Goal: Navigation & Orientation: Find specific page/section

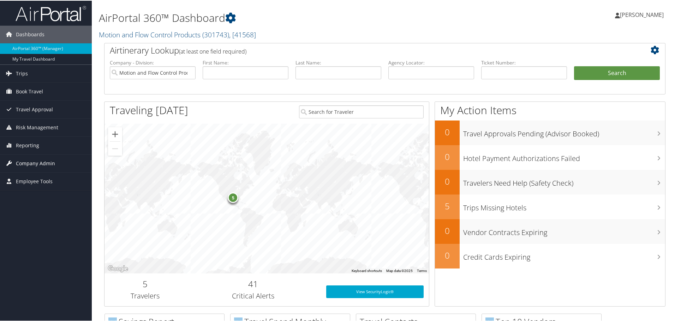
click at [43, 164] on span "Company Admin" at bounding box center [35, 163] width 39 height 18
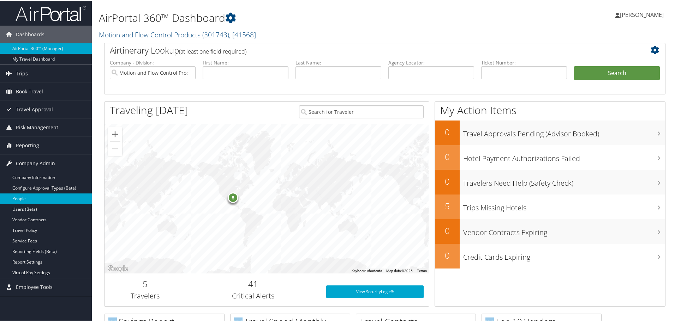
click at [49, 194] on link "People" at bounding box center [46, 198] width 92 height 11
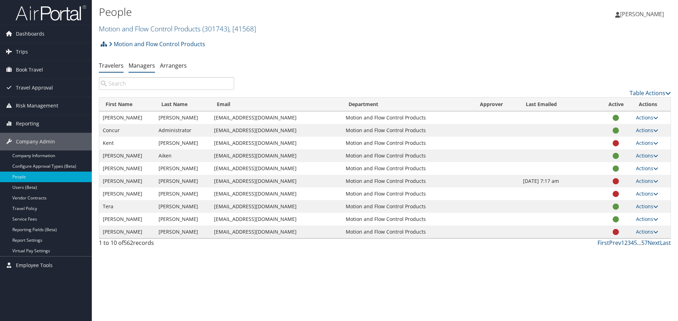
click at [146, 68] on link "Managers" at bounding box center [141, 66] width 26 height 8
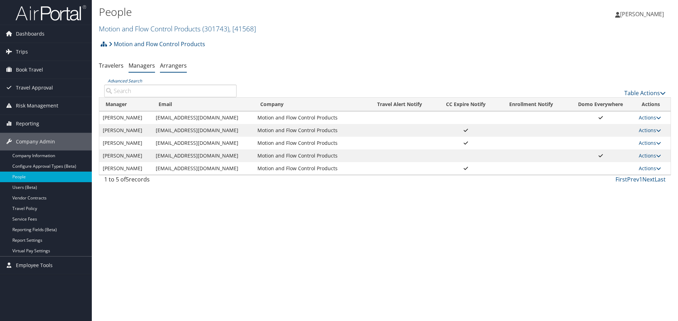
click at [173, 64] on link "Arrangers" at bounding box center [173, 66] width 27 height 8
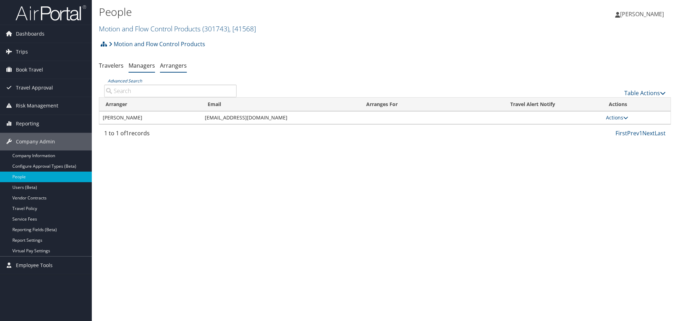
click at [132, 66] on link "Managers" at bounding box center [141, 66] width 26 height 8
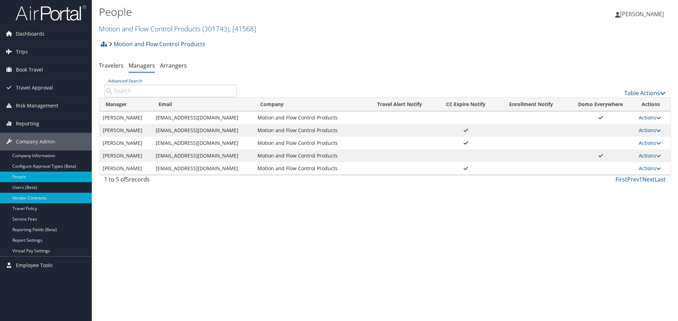
click at [40, 197] on link "Vendor Contracts" at bounding box center [46, 198] width 92 height 11
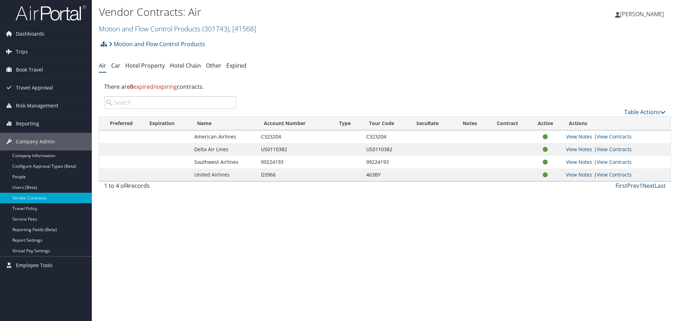
click at [120, 65] on ul "Air Car Hotel Property Hotel Chain Other Expired" at bounding box center [385, 66] width 572 height 13
click at [119, 65] on link "Car" at bounding box center [115, 66] width 9 height 8
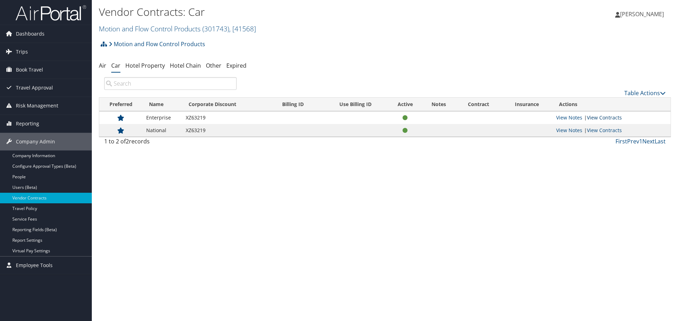
click at [608, 116] on link "View Contracts" at bounding box center [603, 117] width 35 height 7
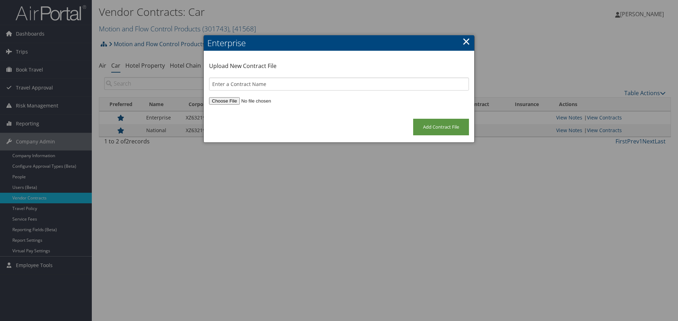
click at [466, 42] on link "×" at bounding box center [466, 41] width 8 height 14
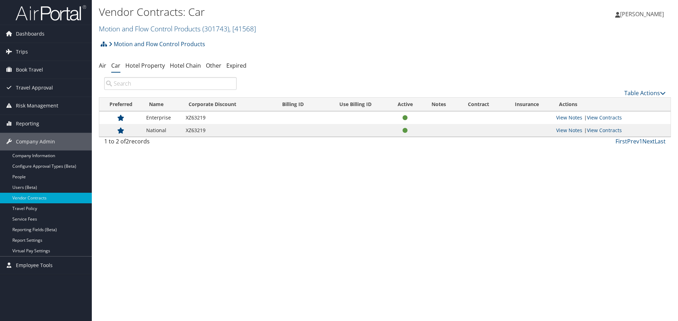
click at [276, 156] on div "Vendor Contracts: Car Motion and Flow Control Products ( 301743 ) , [ 41568 ] M…" at bounding box center [385, 160] width 586 height 321
click at [155, 68] on link "Hotel Property" at bounding box center [145, 66] width 40 height 8
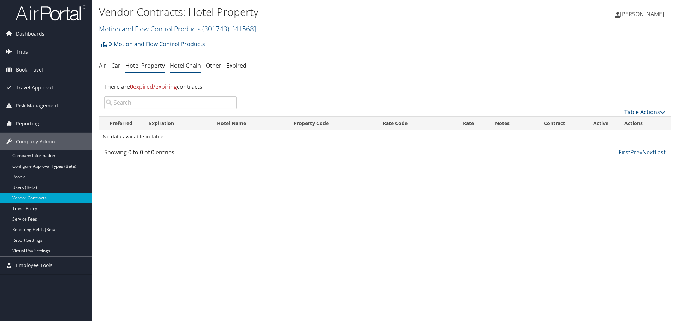
click at [182, 67] on link "Hotel Chain" at bounding box center [185, 66] width 31 height 8
click at [157, 67] on link "Hotel Property" at bounding box center [145, 66] width 40 height 8
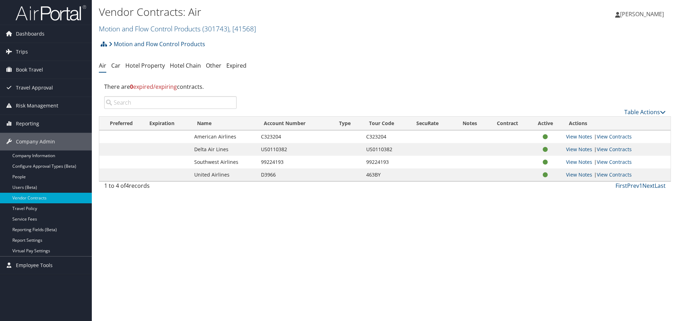
click at [357, 204] on div "Vendor Contracts: Air Motion and Flow Control Products ( 301743 ) , [ 41568 ] M…" at bounding box center [385, 160] width 586 height 321
click at [180, 61] on li "Hotel Chain" at bounding box center [185, 66] width 31 height 13
click at [188, 64] on link "Hotel Chain" at bounding box center [185, 66] width 31 height 8
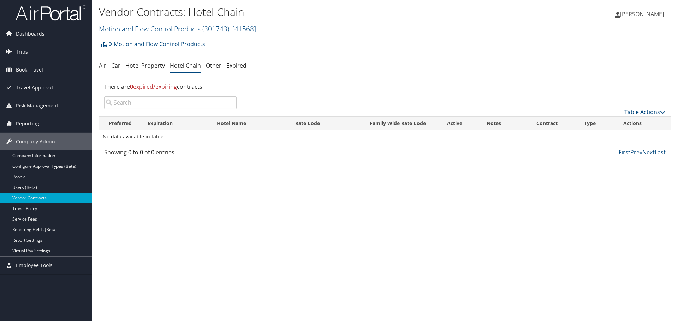
click at [228, 156] on div "Showing 0 to 0 of 0 entries" at bounding box center [170, 154] width 132 height 12
click at [234, 68] on link "Expired" at bounding box center [236, 66] width 20 height 8
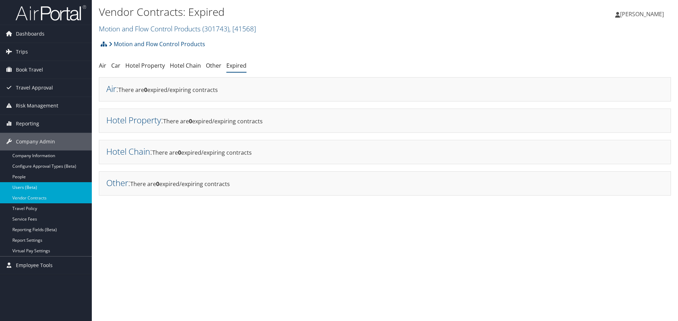
click at [36, 189] on link "Users (Beta)" at bounding box center [46, 187] width 92 height 11
click at [28, 177] on link "People" at bounding box center [46, 177] width 92 height 11
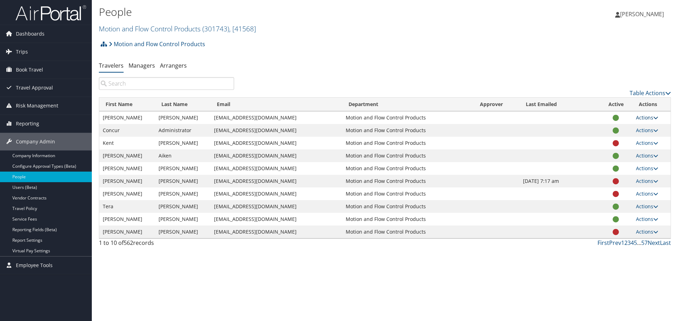
click at [657, 116] on icon at bounding box center [655, 117] width 5 height 5
click at [580, 264] on div "People Motion and Flow Control Products ( 301743 ) , [ 41568 ] Motion and Flow …" at bounding box center [385, 160] width 586 height 321
click at [656, 116] on icon at bounding box center [655, 117] width 5 height 5
click at [655, 194] on icon at bounding box center [655, 194] width 5 height 5
click at [625, 218] on link "View Profile" at bounding box center [623, 216] width 65 height 12
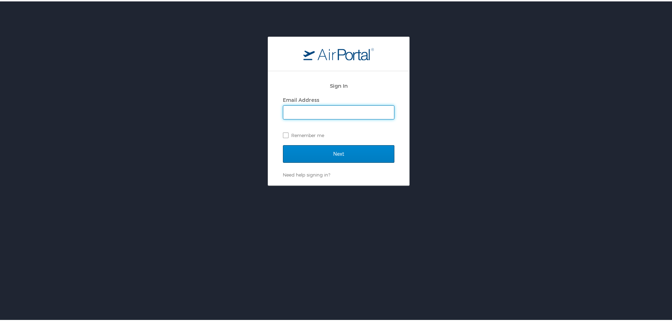
type input "cweaver@mfcpinc.com"
click at [343, 156] on input "Next" at bounding box center [339, 153] width 112 height 18
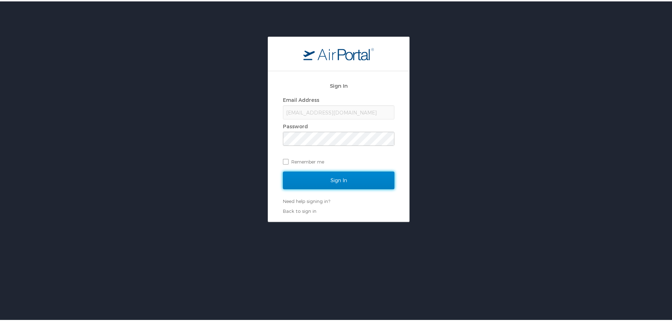
click at [342, 180] on input "Sign In" at bounding box center [339, 179] width 112 height 18
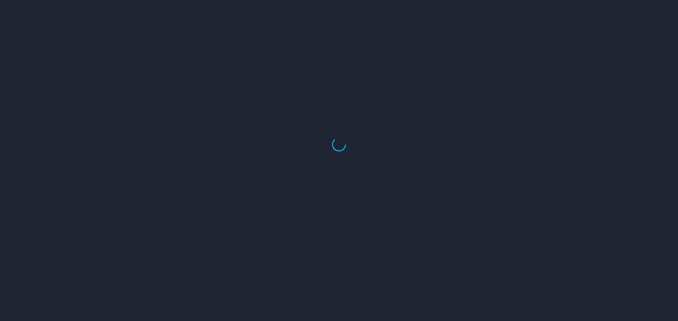
select select "US"
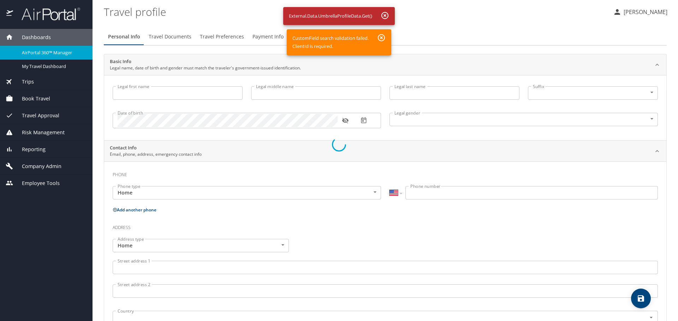
click at [381, 37] on div at bounding box center [339, 145] width 678 height 354
click at [384, 17] on div at bounding box center [339, 145] width 678 height 354
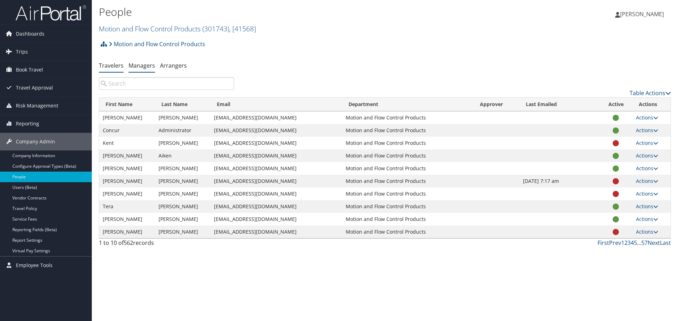
click at [150, 67] on link "Managers" at bounding box center [141, 66] width 26 height 8
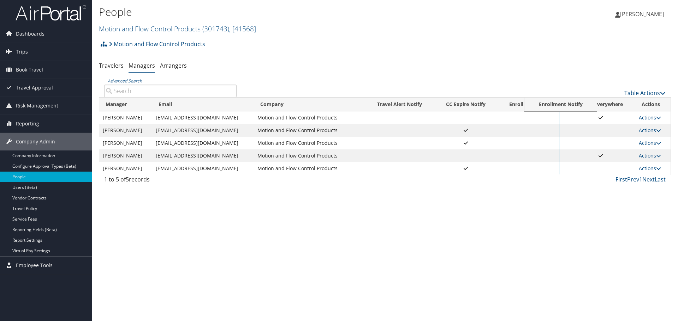
drag, startPoint x: 508, startPoint y: 104, endPoint x: 542, endPoint y: 104, distance: 34.6
click at [315, 76] on div "Motion and Flow Control Products Account Structure Motion and Flow Control Prod…" at bounding box center [385, 112] width 572 height 151
click at [388, 38] on div "Motion and Flow Control Products Account Structure Motion and Flow Control Prod…" at bounding box center [385, 46] width 572 height 19
click at [32, 35] on span "Dashboards" at bounding box center [30, 34] width 29 height 18
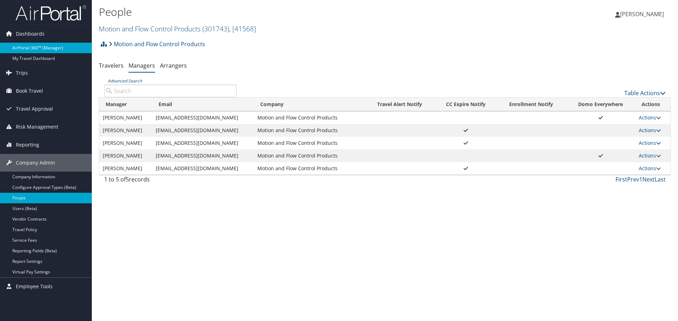
click at [58, 49] on link "AirPortal 360™ (Manager)" at bounding box center [46, 48] width 92 height 11
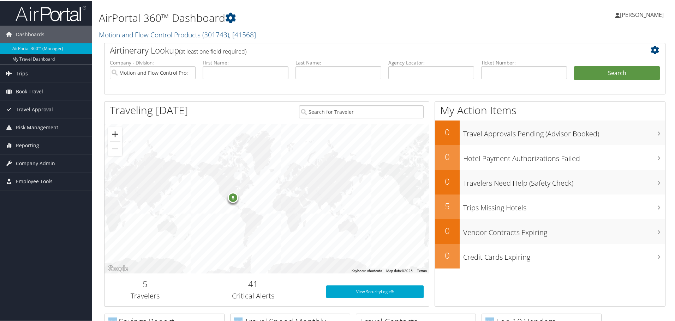
click at [116, 132] on button "Zoom in" at bounding box center [115, 134] width 14 height 14
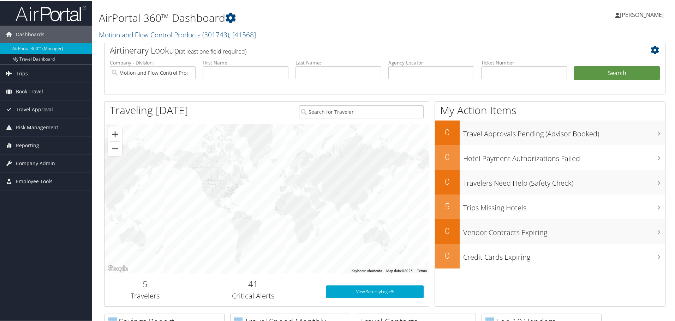
click at [116, 132] on button "Zoom in" at bounding box center [115, 134] width 14 height 14
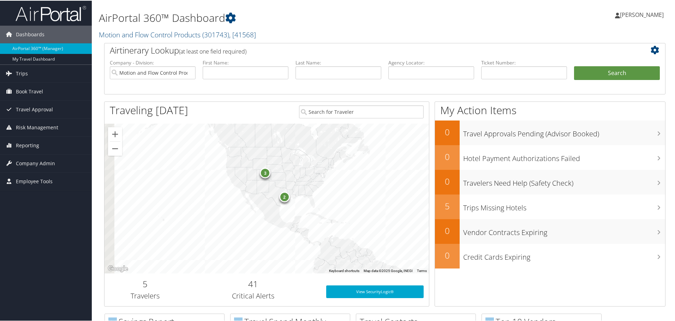
drag, startPoint x: 172, startPoint y: 216, endPoint x: 329, endPoint y: 218, distance: 156.7
click at [329, 218] on div "2 3" at bounding box center [266, 198] width 324 height 150
click at [119, 135] on button "Zoom in" at bounding box center [115, 134] width 14 height 14
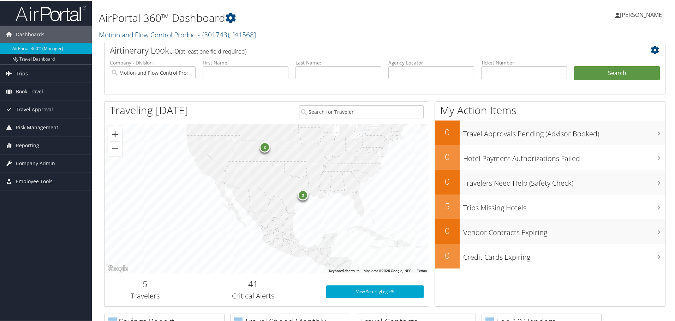
click at [119, 135] on button "Zoom in" at bounding box center [115, 134] width 14 height 14
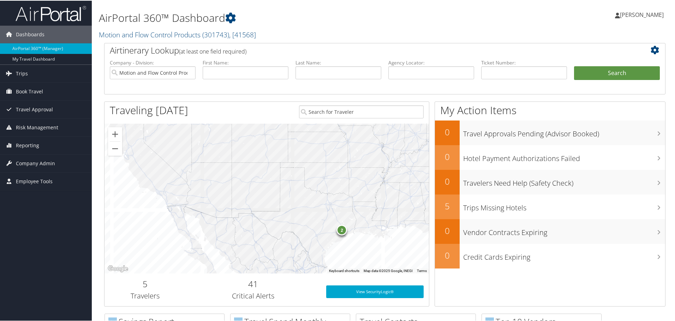
drag, startPoint x: 284, startPoint y: 203, endPoint x: 284, endPoint y: 246, distance: 43.1
click at [284, 246] on div "2" at bounding box center [266, 198] width 324 height 150
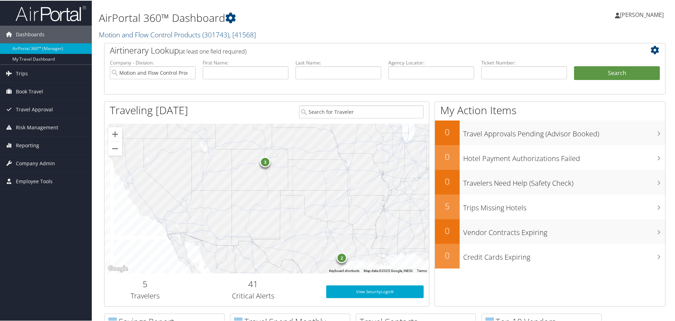
click at [265, 161] on div "3" at bounding box center [265, 161] width 11 height 11
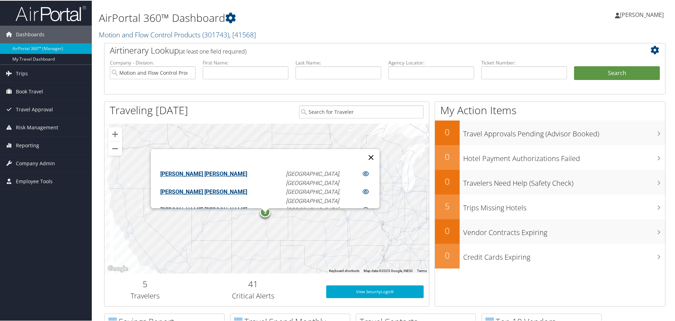
click at [362, 155] on button "Close" at bounding box center [370, 157] width 17 height 17
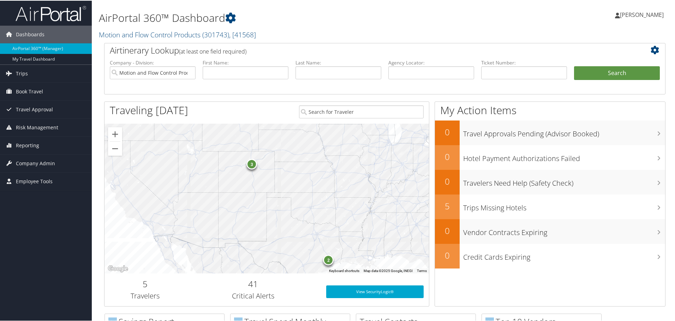
drag, startPoint x: 337, startPoint y: 216, endPoint x: 319, endPoint y: 158, distance: 61.1
click at [319, 158] on div "2 3" at bounding box center [266, 198] width 324 height 150
click at [324, 241] on div "2" at bounding box center [321, 241] width 11 height 11
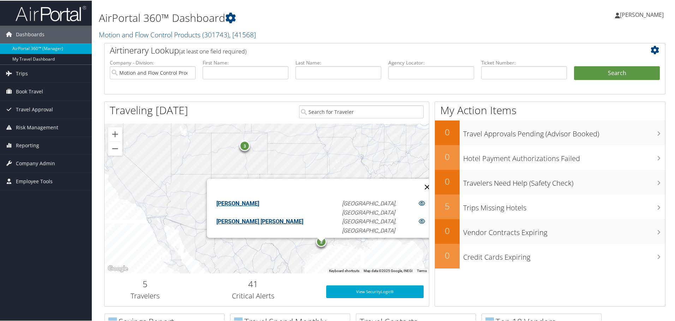
click at [419, 180] on button "Close" at bounding box center [427, 186] width 17 height 17
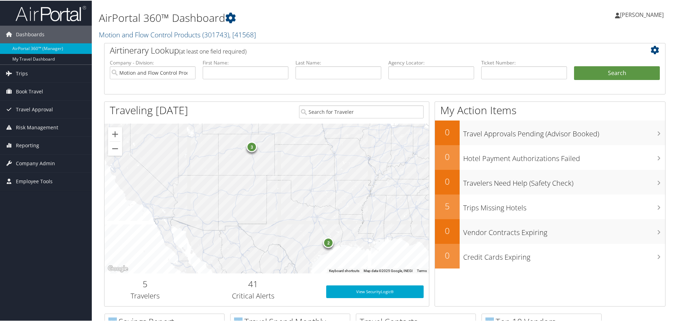
drag, startPoint x: 289, startPoint y: 188, endPoint x: 297, endPoint y: 192, distance: 9.2
click at [297, 192] on div "2 3" at bounding box center [266, 198] width 324 height 150
